Goal: Task Accomplishment & Management: Use online tool/utility

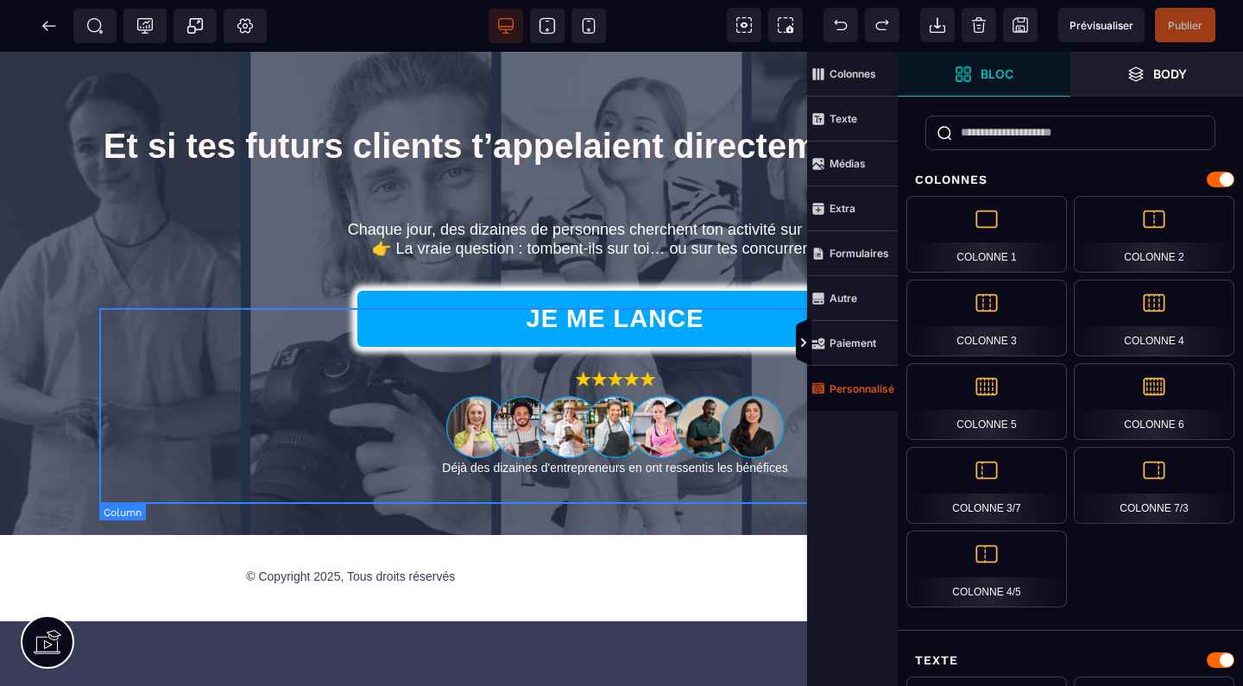
click at [837, 388] on strong "Personnalisé" at bounding box center [861, 388] width 65 height 13
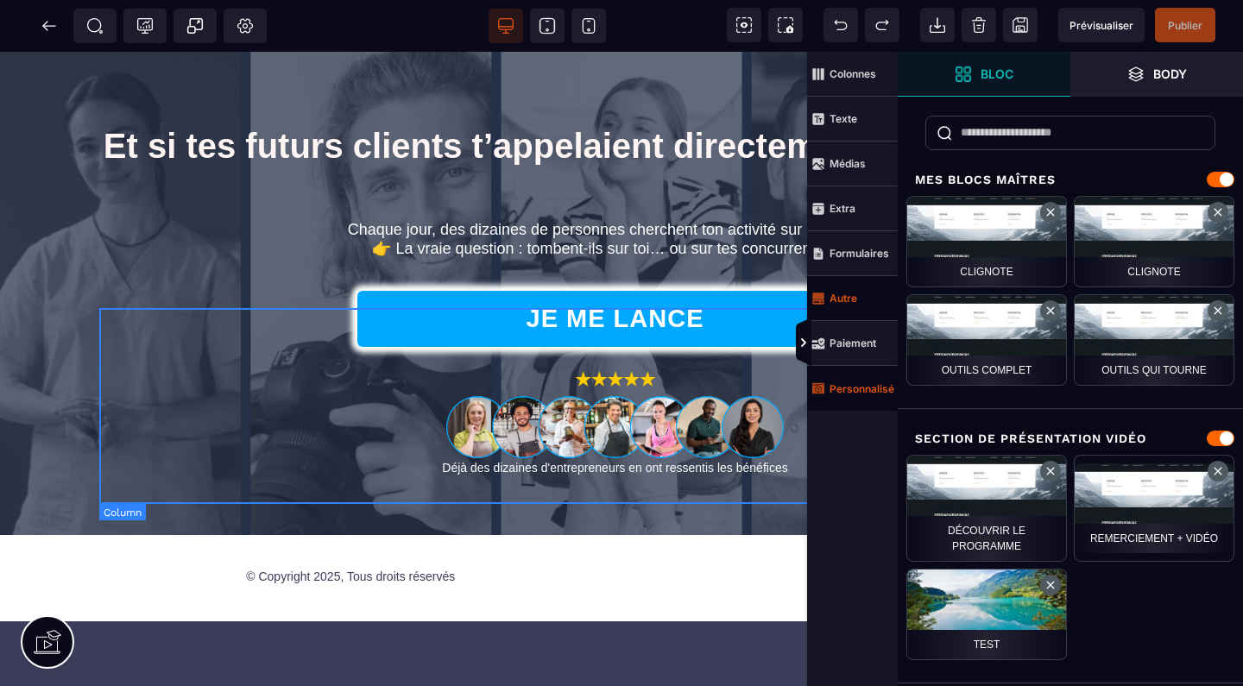
click at [860, 298] on span "Autre" at bounding box center [852, 298] width 91 height 45
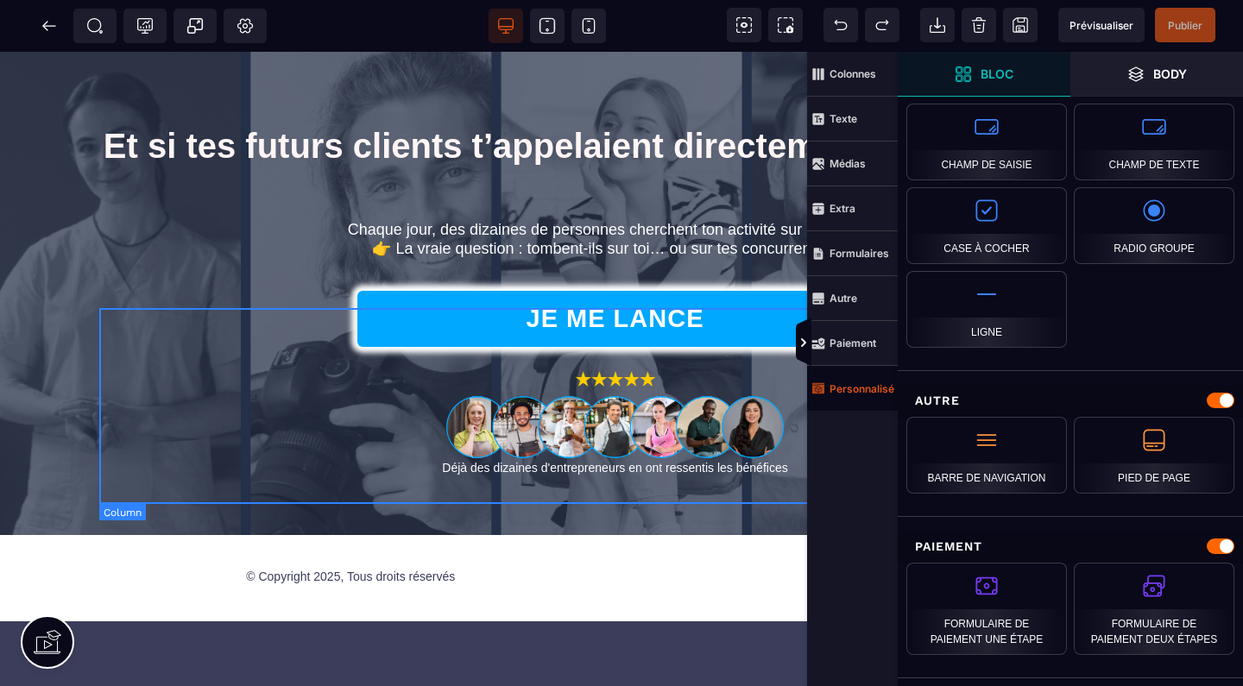
click at [873, 388] on strong "Personnalisé" at bounding box center [861, 388] width 65 height 13
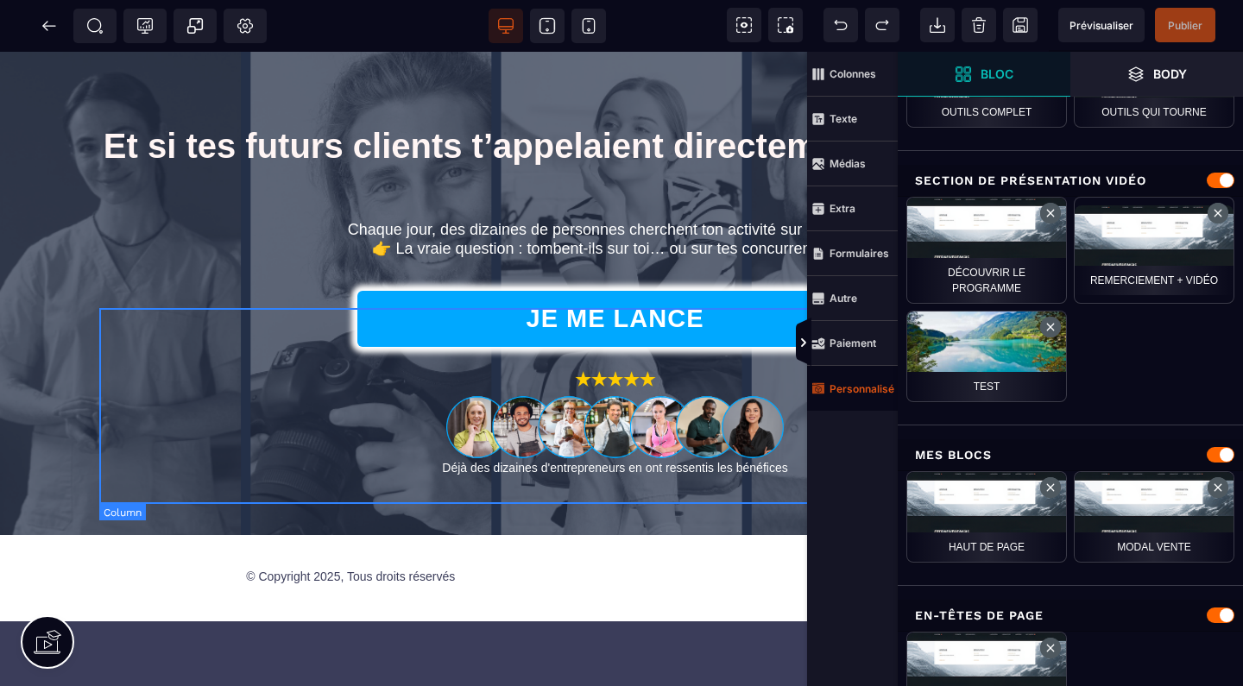
scroll to position [233, 0]
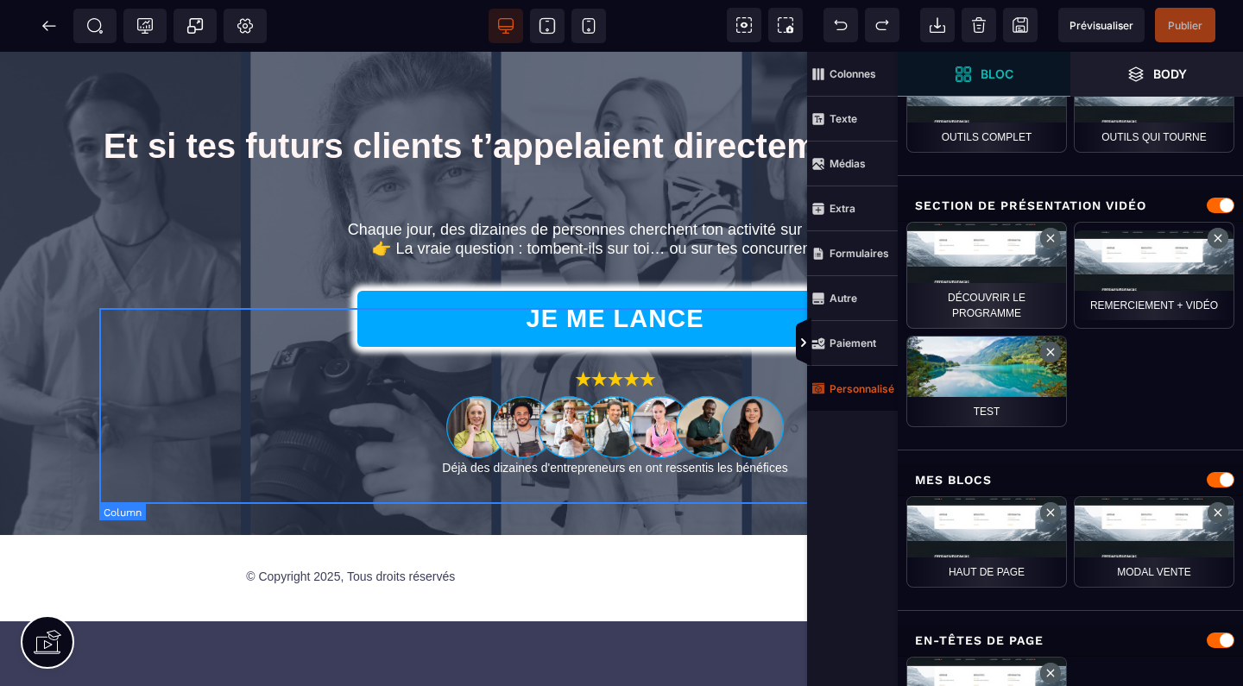
click at [999, 270] on div "DÉCOUVRIR LE PROGRAMME" at bounding box center [986, 275] width 161 height 107
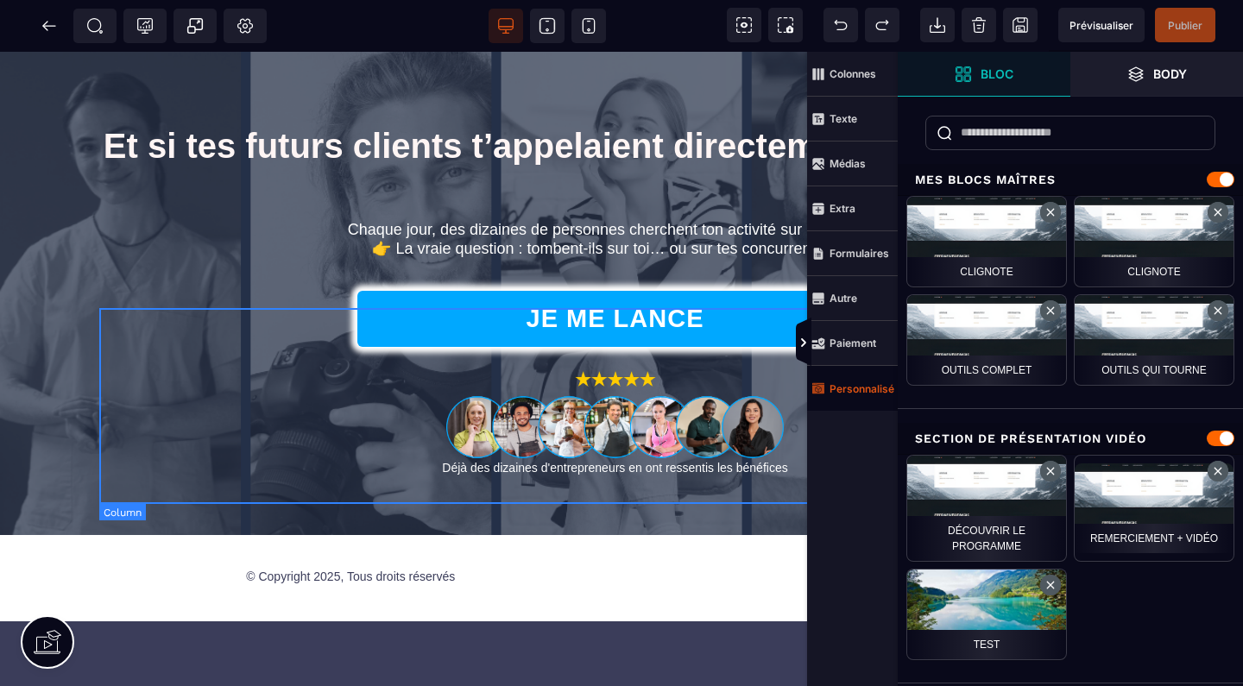
scroll to position [0, 0]
click at [1022, 131] on input "text" at bounding box center [1070, 133] width 290 height 35
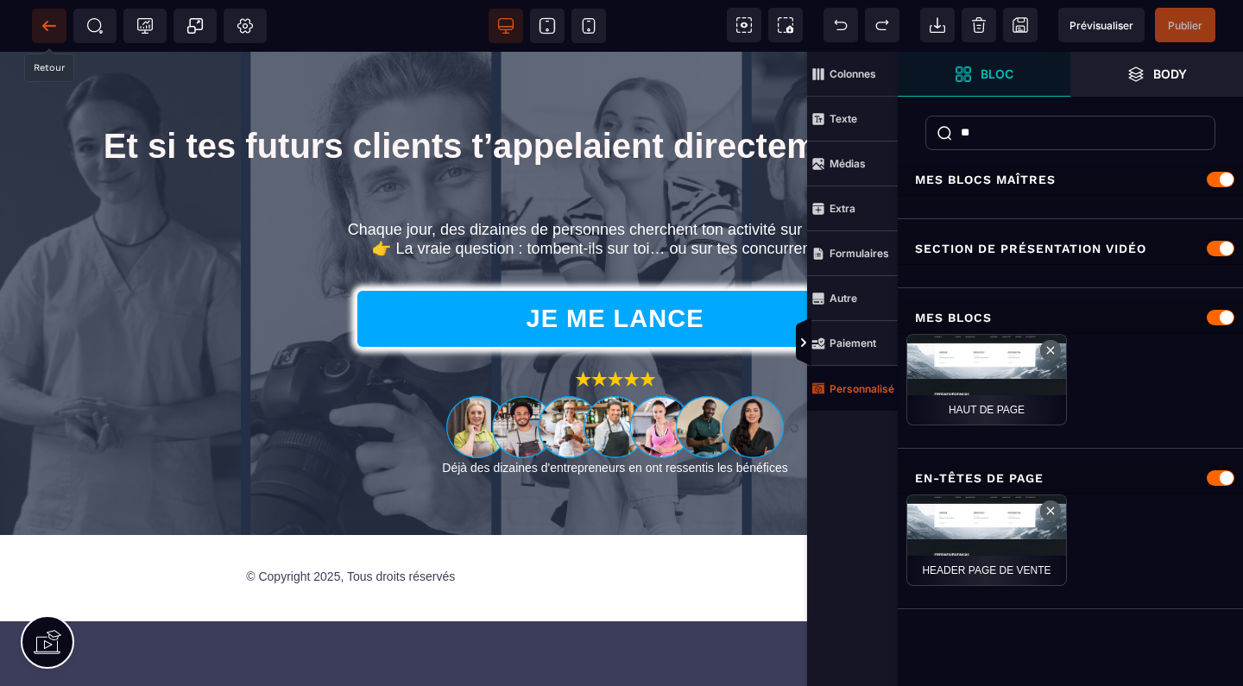
type input "**"
click at [45, 26] on icon at bounding box center [48, 25] width 13 height 1
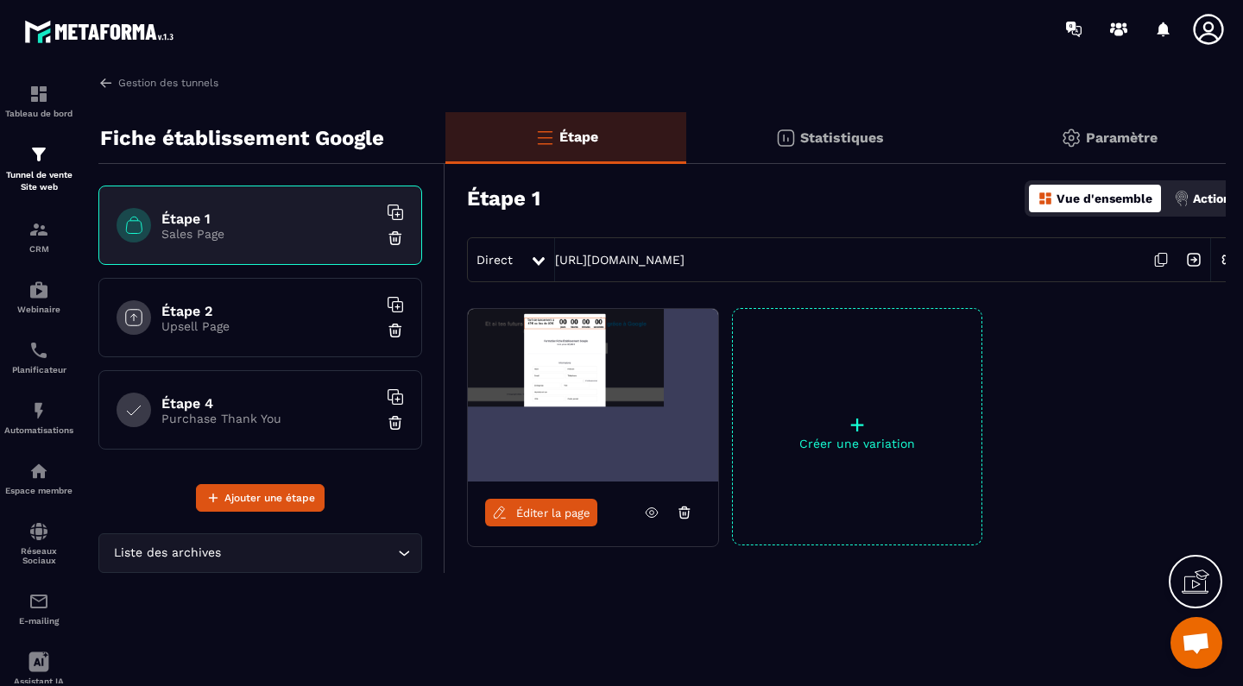
click at [244, 292] on div "Étape 2 Upsell Page" at bounding box center [260, 317] width 324 height 79
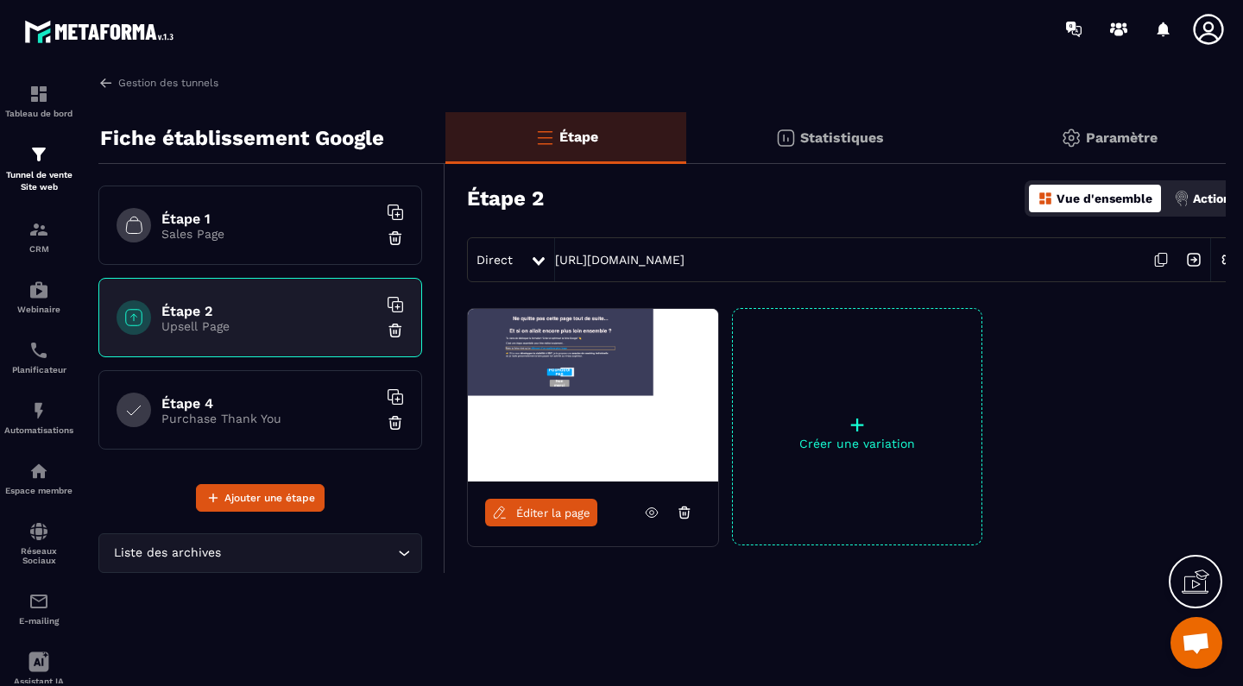
click at [264, 406] on h6 "Étape 4" at bounding box center [269, 403] width 216 height 16
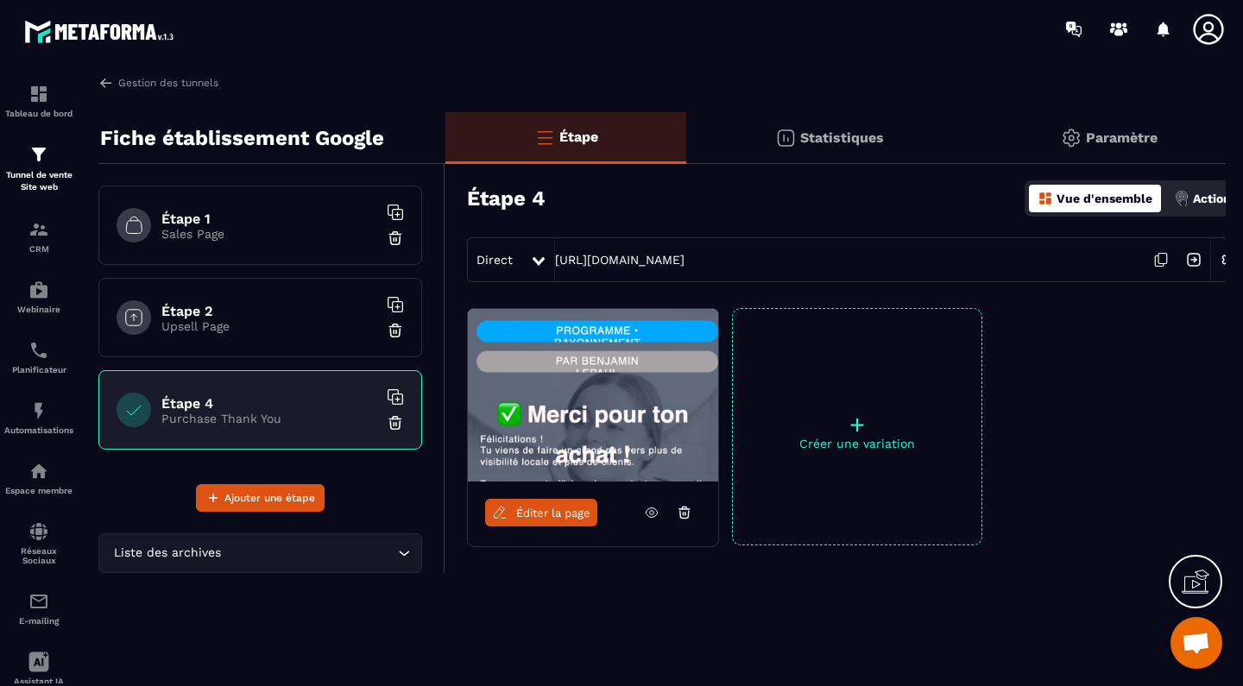
click at [310, 217] on h6 "Étape 1" at bounding box center [269, 219] width 216 height 16
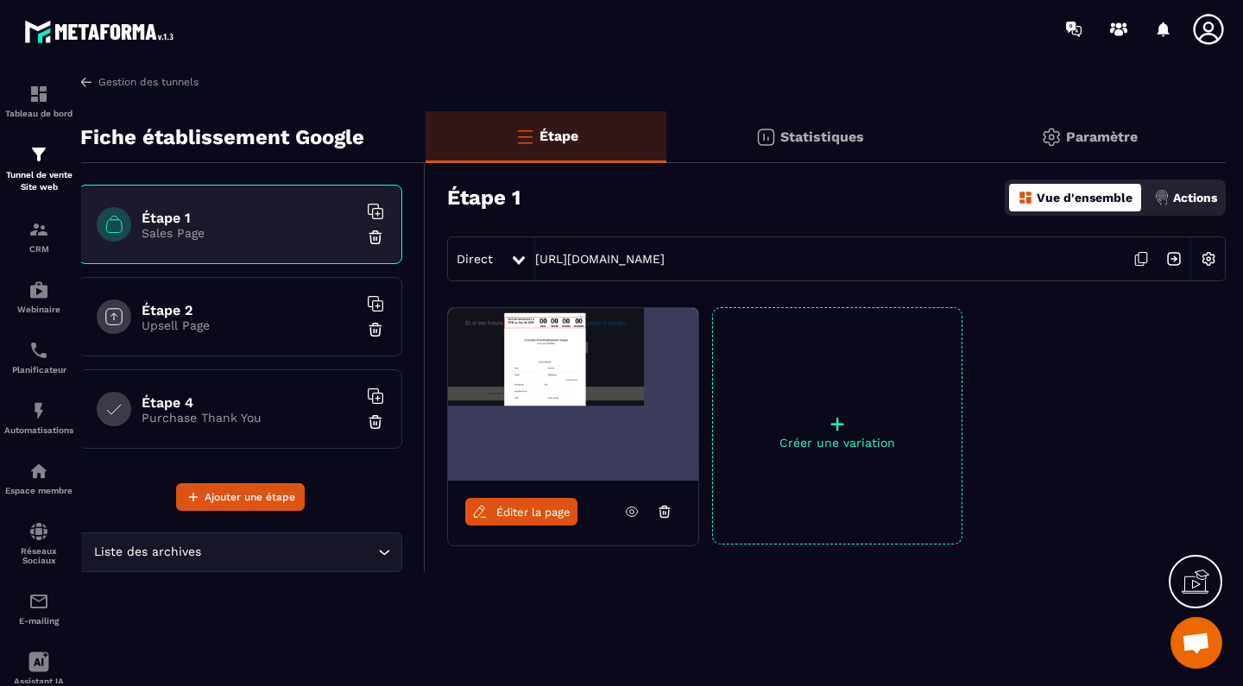
scroll to position [1, 20]
click at [231, 559] on input "Search for option" at bounding box center [289, 552] width 169 height 19
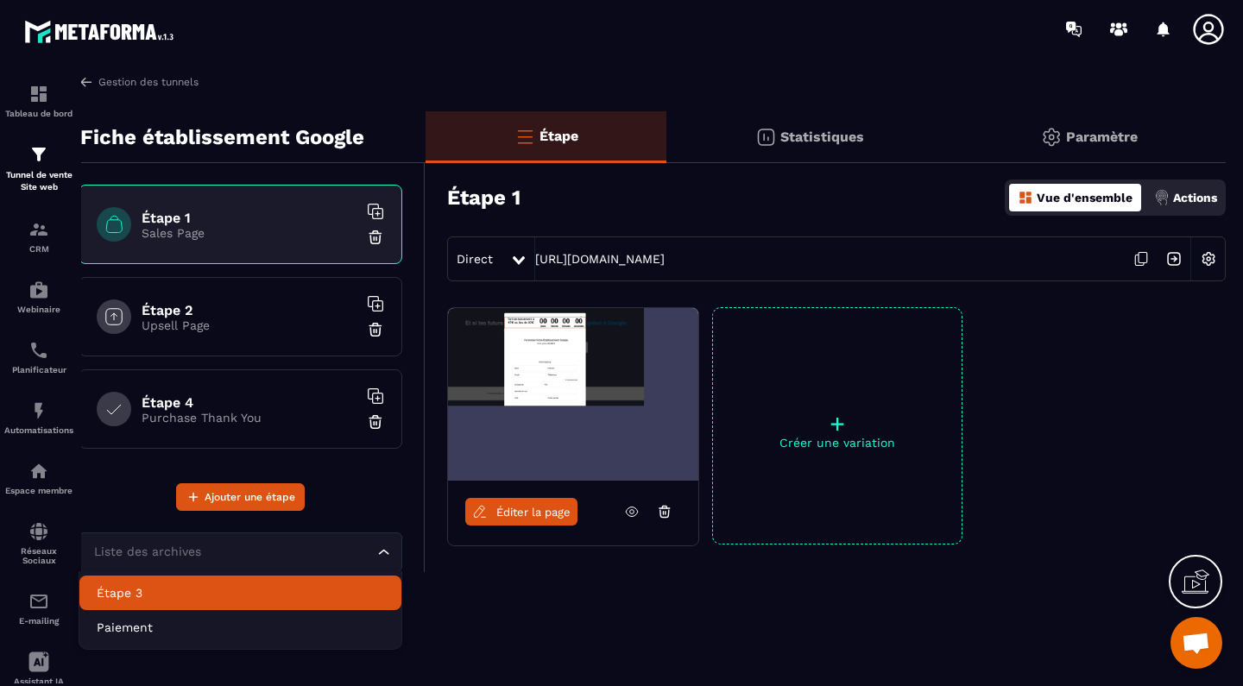
click at [129, 592] on p "Étape 3" at bounding box center [240, 592] width 287 height 17
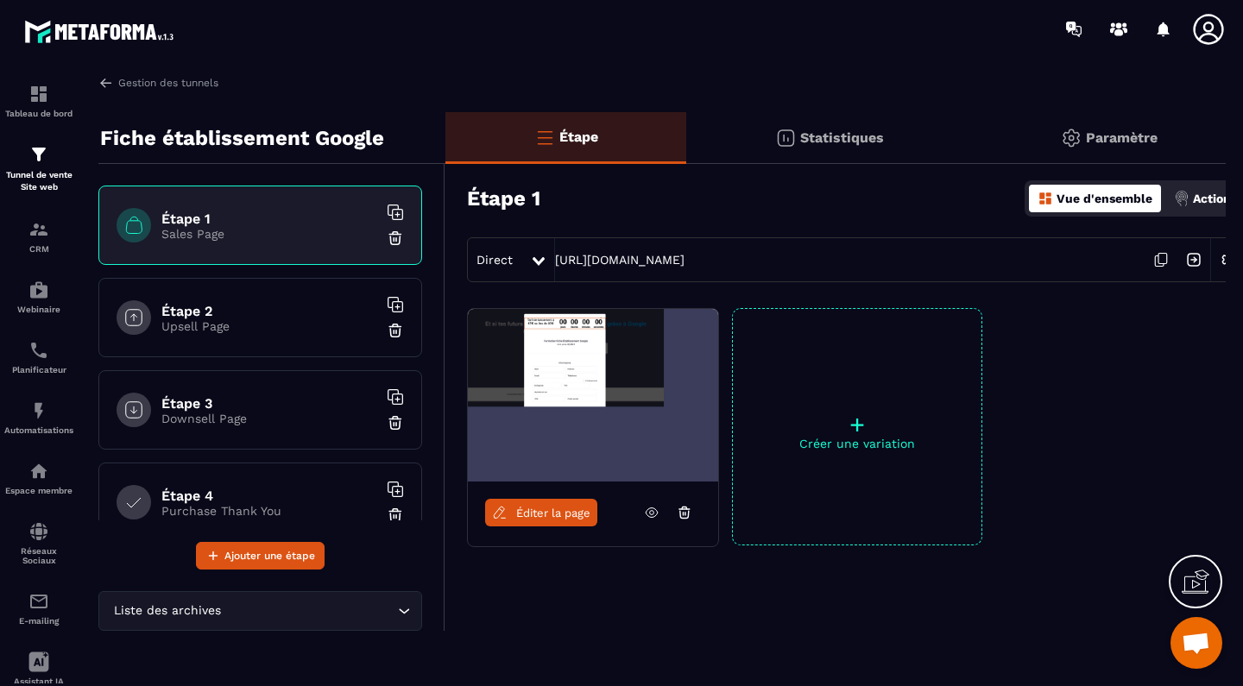
click at [643, 343] on img at bounding box center [593, 395] width 250 height 173
click at [543, 514] on span "Éditer la page" at bounding box center [553, 513] width 74 height 13
